Goal: Task Accomplishment & Management: Use online tool/utility

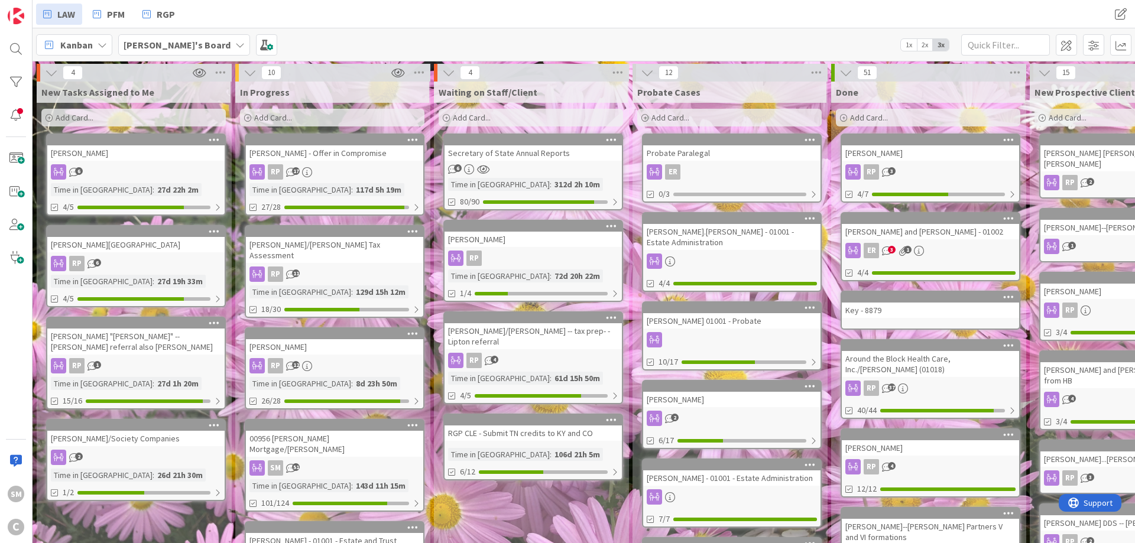
click at [956, 231] on div "[PERSON_NAME] and [PERSON_NAME] - 01002" at bounding box center [930, 231] width 177 height 15
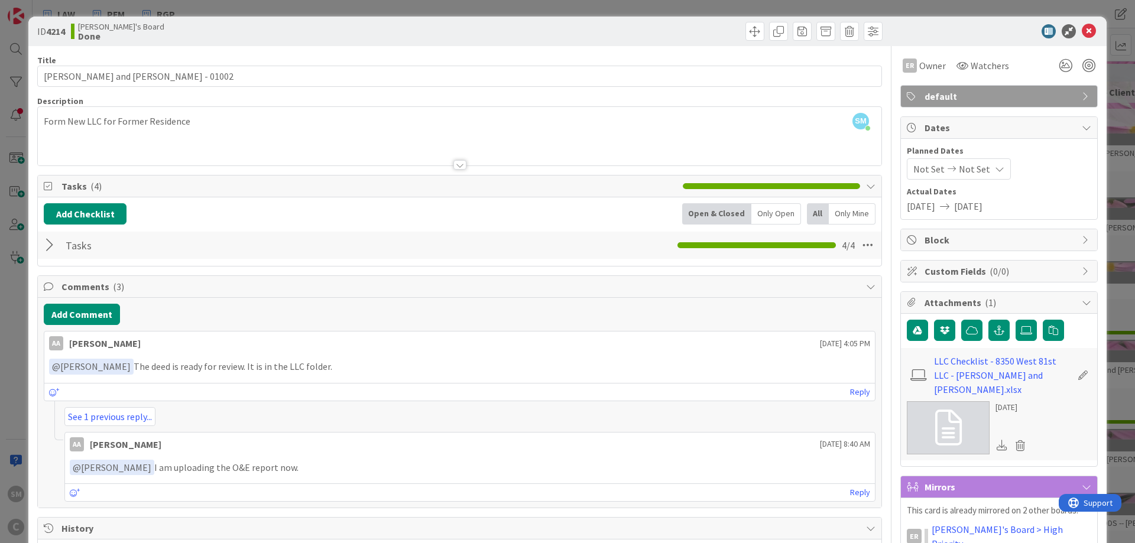
click at [46, 248] on div at bounding box center [51, 245] width 15 height 21
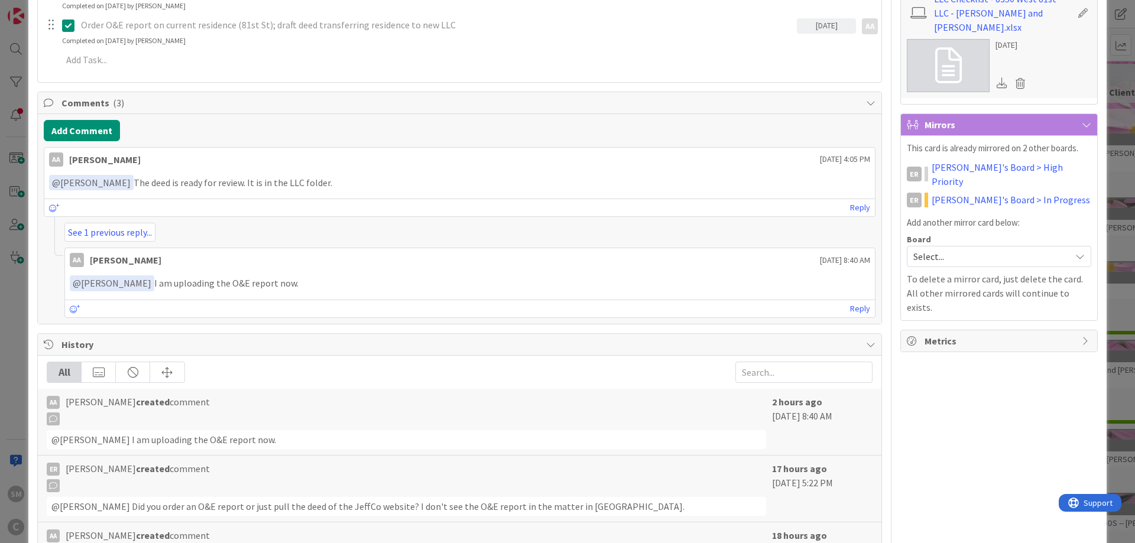
scroll to position [355, 0]
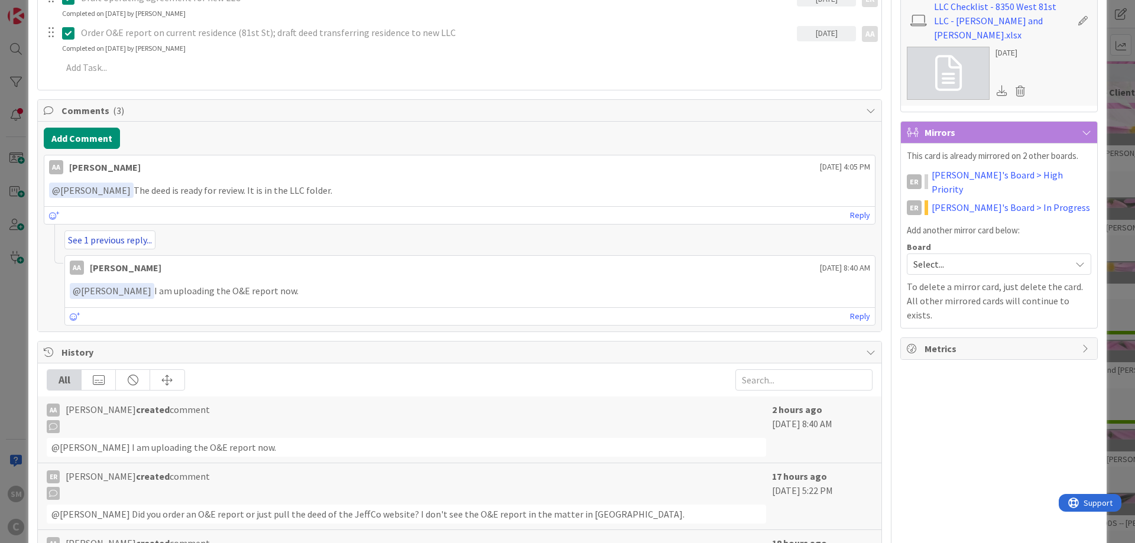
click at [100, 239] on link "See 1 previous reply..." at bounding box center [109, 240] width 91 height 19
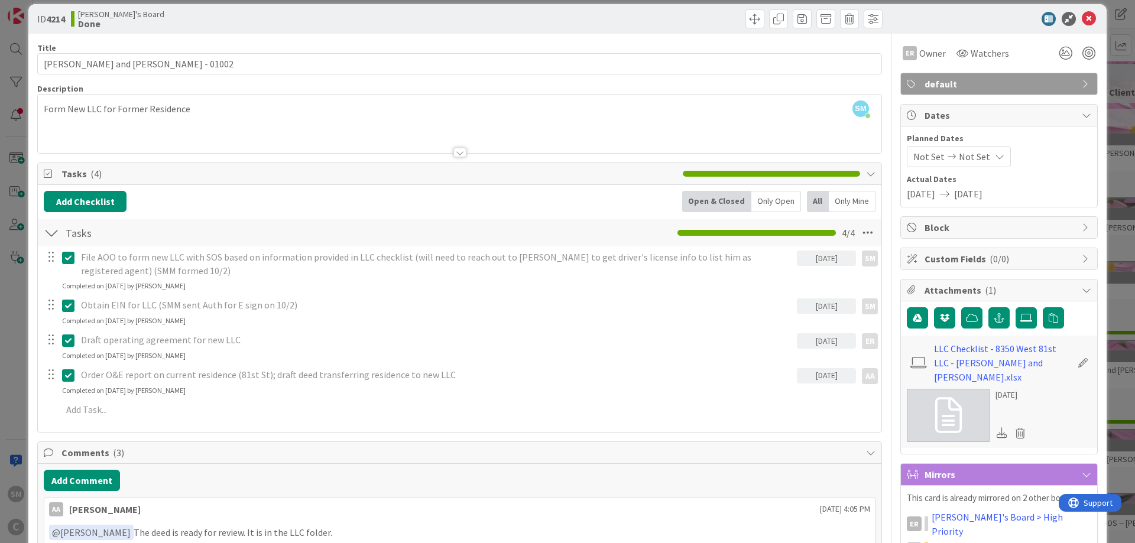
scroll to position [0, 0]
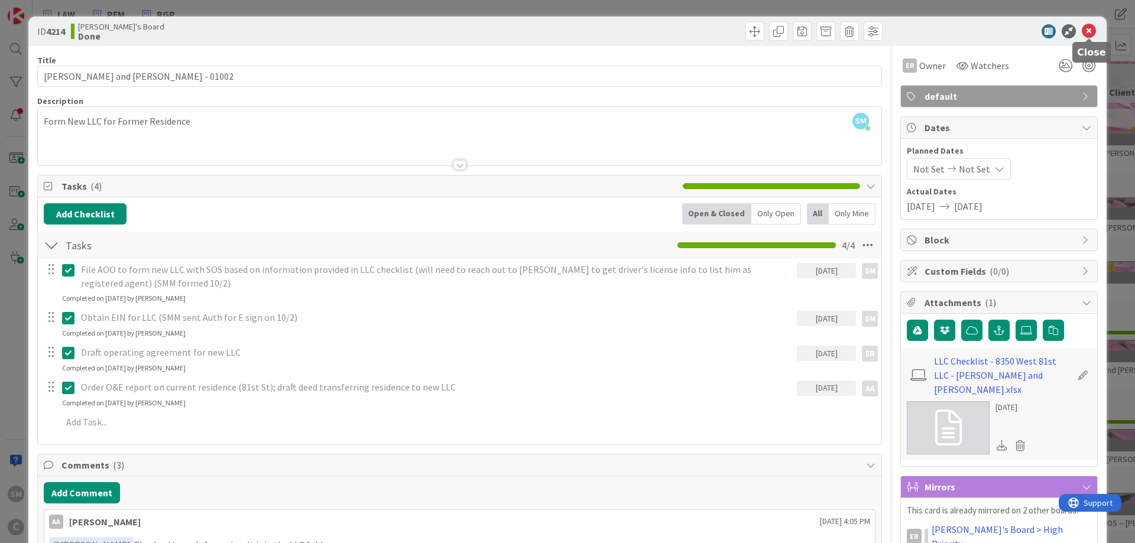
click at [1089, 28] on icon at bounding box center [1089, 31] width 14 height 14
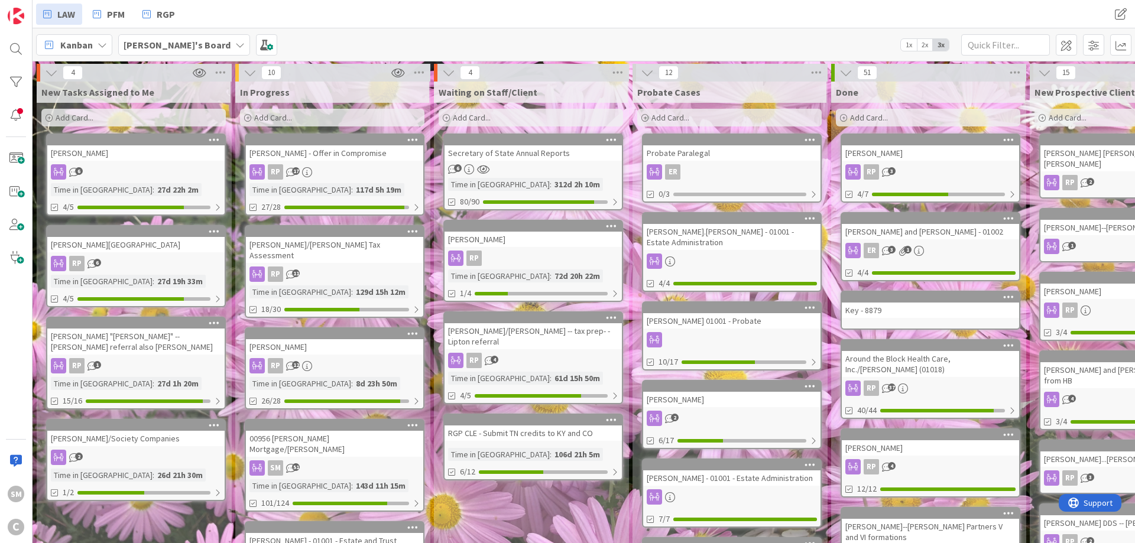
drag, startPoint x: 830, startPoint y: 150, endPoint x: 423, endPoint y: 136, distance: 406.9
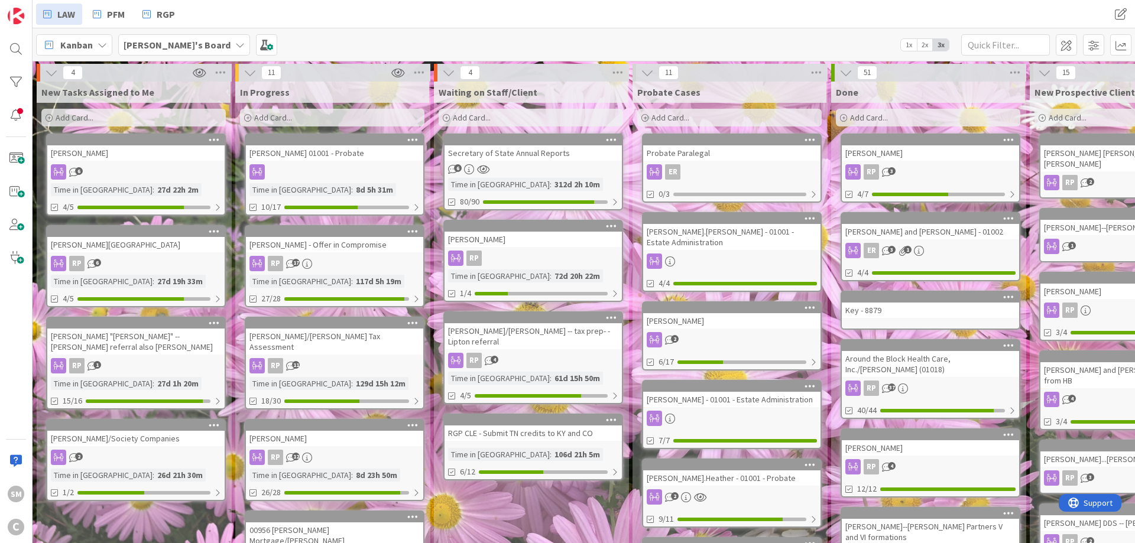
click at [333, 162] on div "[PERSON_NAME] 01001 - Probate Time in Column : 8d 5h 31m 10/17" at bounding box center [335, 175] width 180 height 82
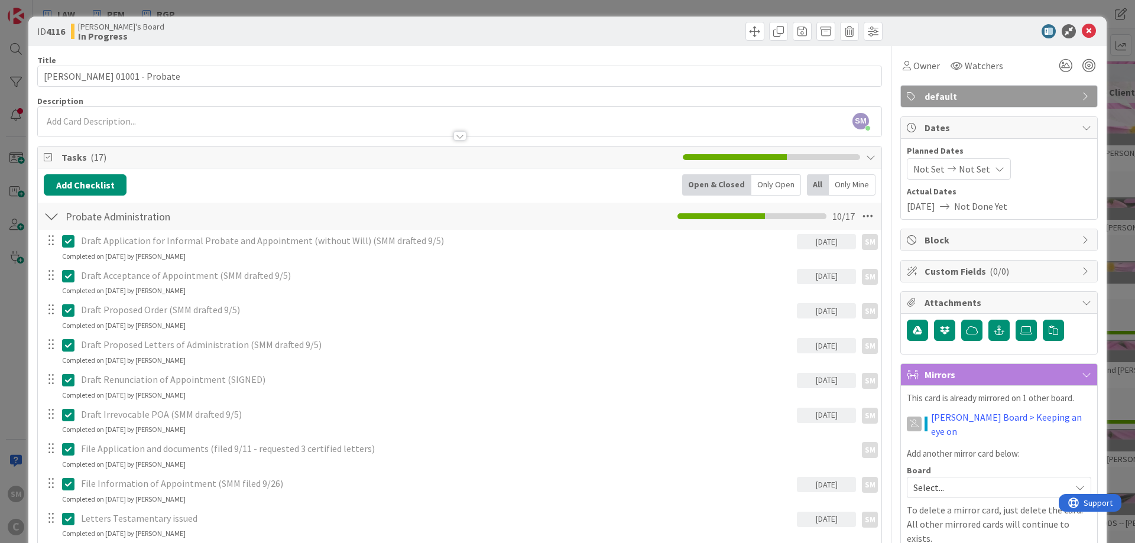
scroll to position [355, 0]
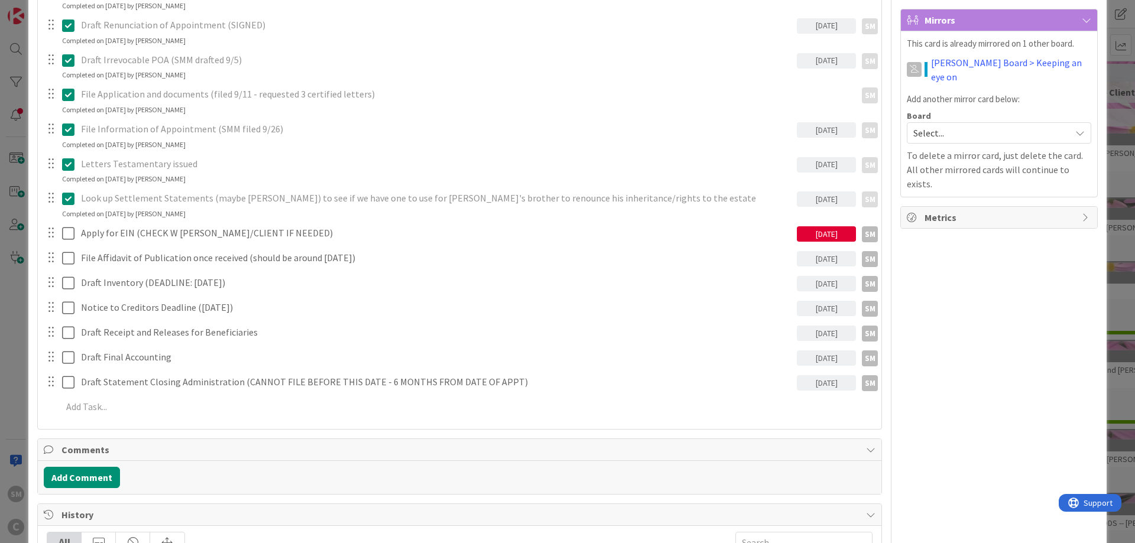
click at [844, 232] on div "[DATE]" at bounding box center [826, 233] width 59 height 15
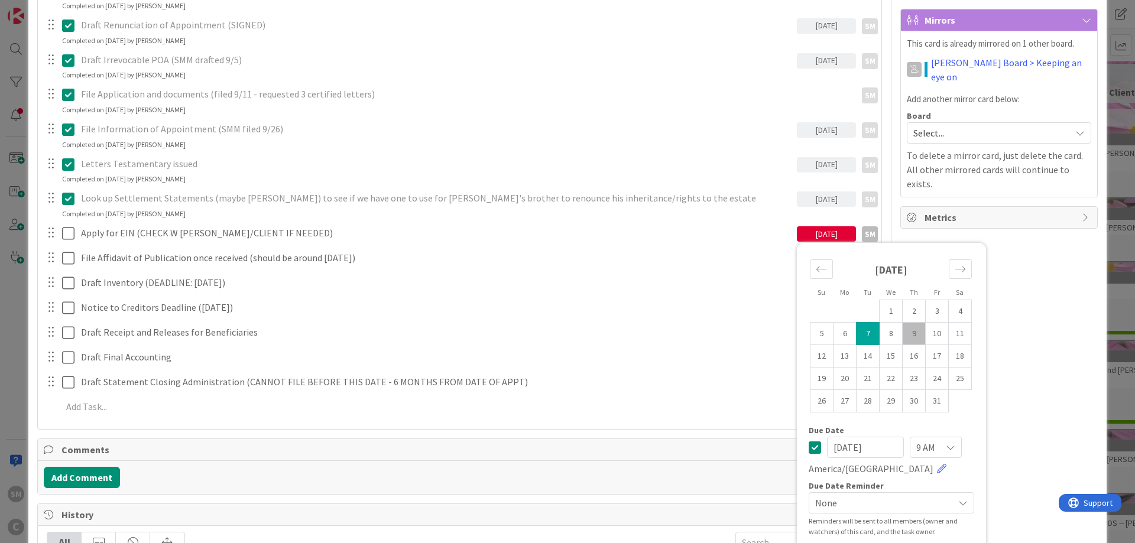
click at [913, 336] on td "9" at bounding box center [914, 334] width 23 height 22
type input "[DATE]"
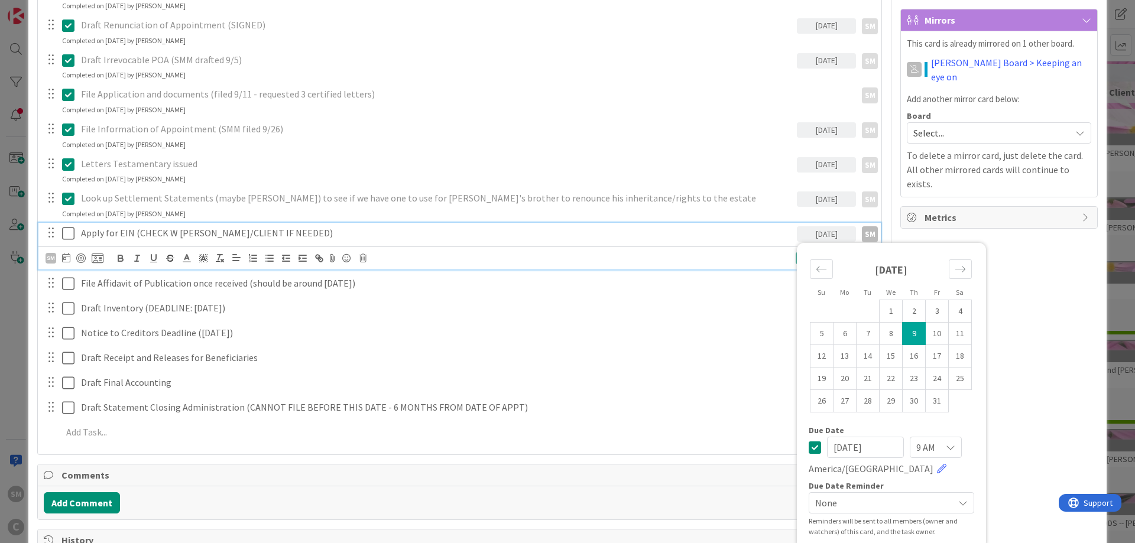
click at [122, 232] on p "Apply for EIN (CHECK W [PERSON_NAME]/CLIENT IF NEEDED)" at bounding box center [436, 233] width 711 height 14
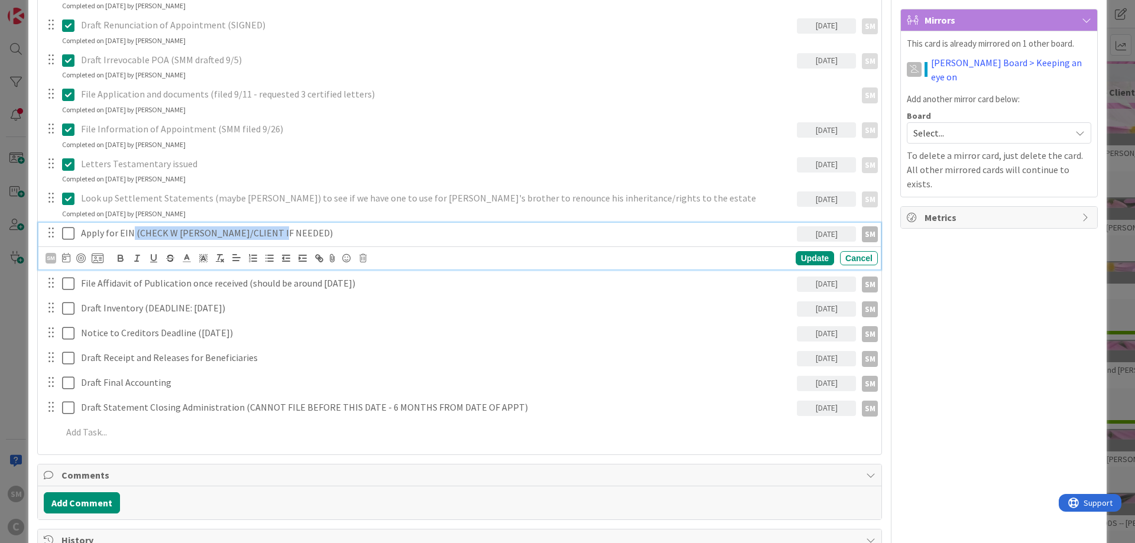
drag, startPoint x: 132, startPoint y: 232, endPoint x: 345, endPoint y: 238, distance: 212.9
click at [345, 238] on p "Apply for EIN (CHECK W [PERSON_NAME]/CLIENT IF NEEDED)" at bounding box center [436, 233] width 711 height 14
drag, startPoint x: 81, startPoint y: 238, endPoint x: 169, endPoint y: 241, distance: 88.1
click at [81, 239] on div "Apply for EIN" at bounding box center [436, 233] width 721 height 21
click at [66, 235] on icon at bounding box center [68, 233] width 12 height 14
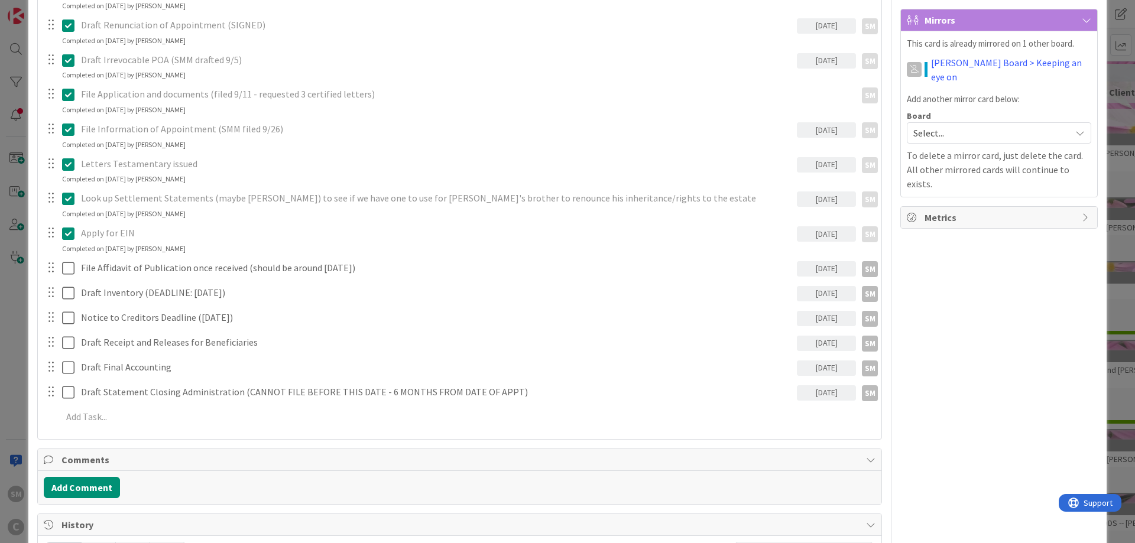
click at [998, 289] on div "Owner SM default Dates Planned Dates Not Set Not Set Actual Dates [DATE] Not Do…" at bounding box center [998, 306] width 197 height 1231
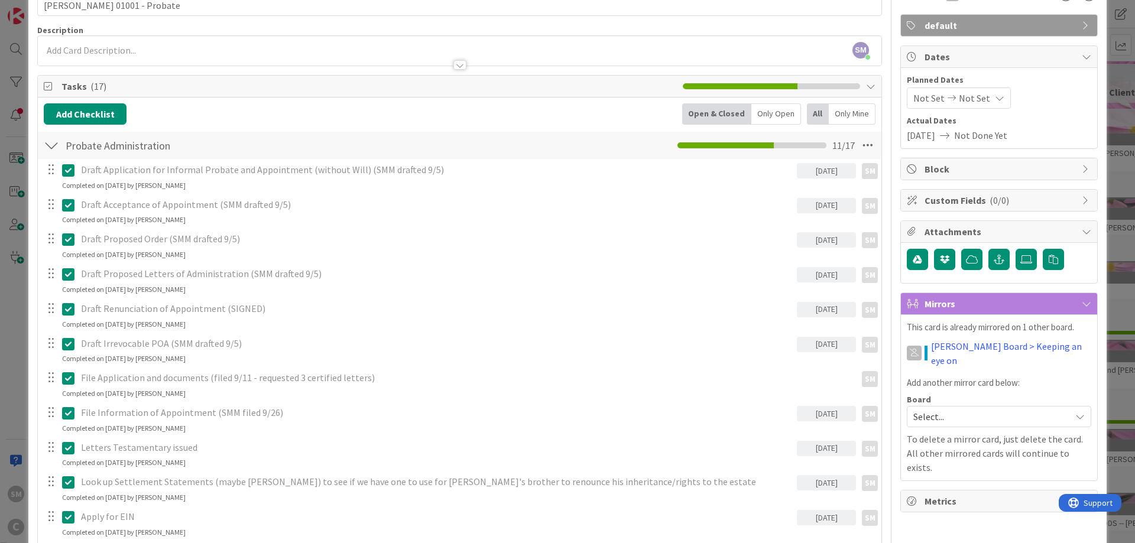
scroll to position [0, 0]
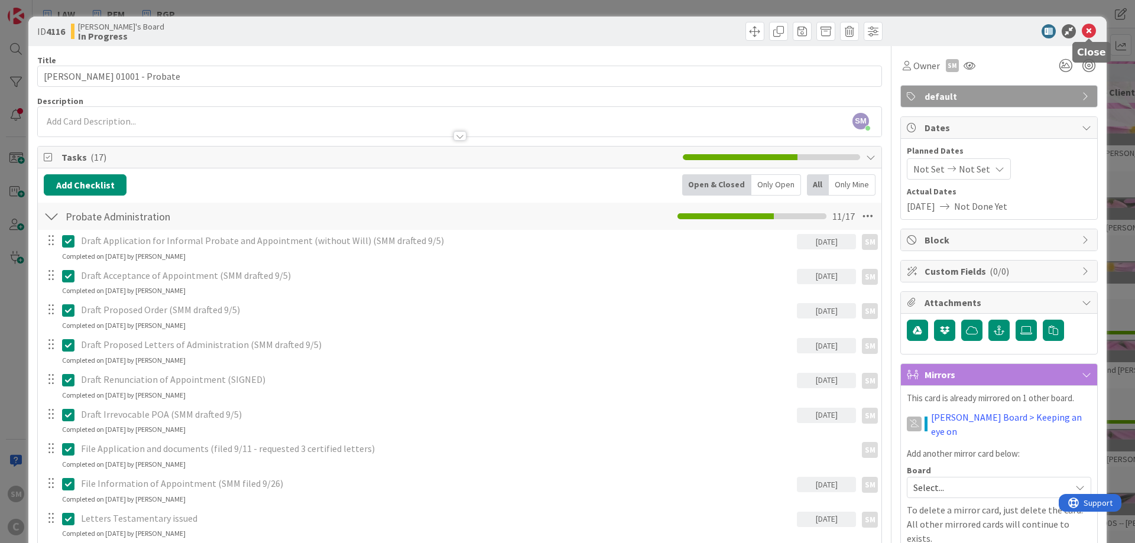
click at [1089, 34] on icon at bounding box center [1089, 31] width 14 height 14
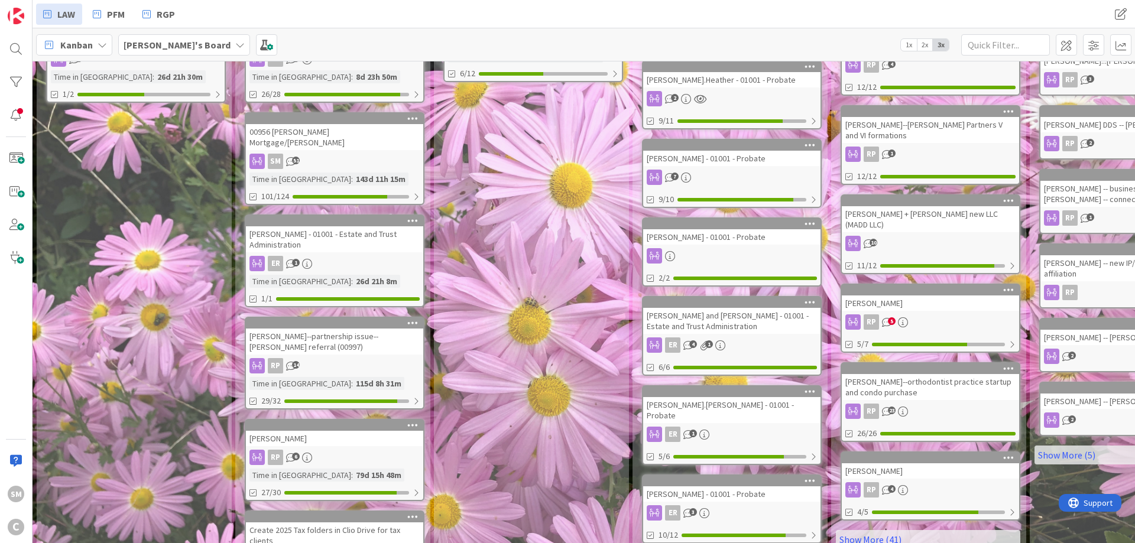
scroll to position [426, 0]
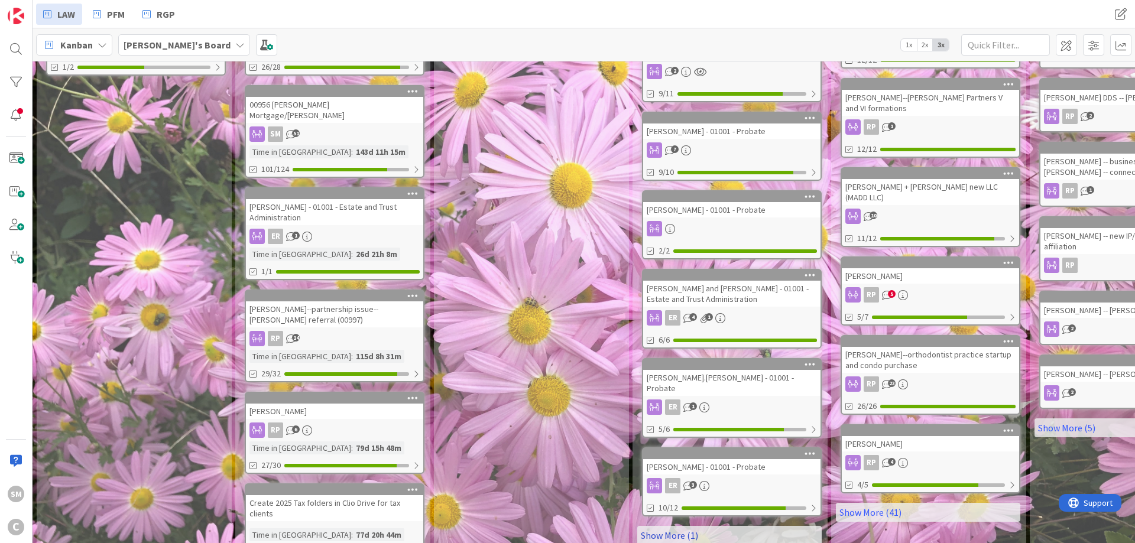
click at [733, 526] on link "Show More (1)" at bounding box center [729, 535] width 184 height 19
